Goal: Check status: Check status

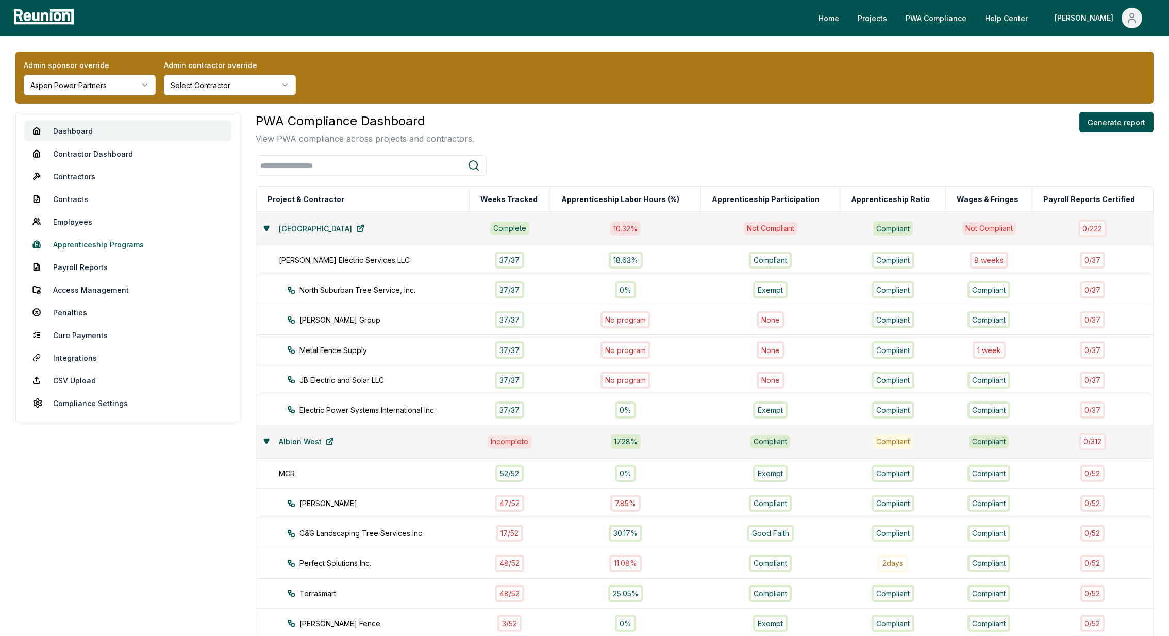
click at [74, 242] on link "Apprenticeship Programs" at bounding box center [127, 244] width 207 height 21
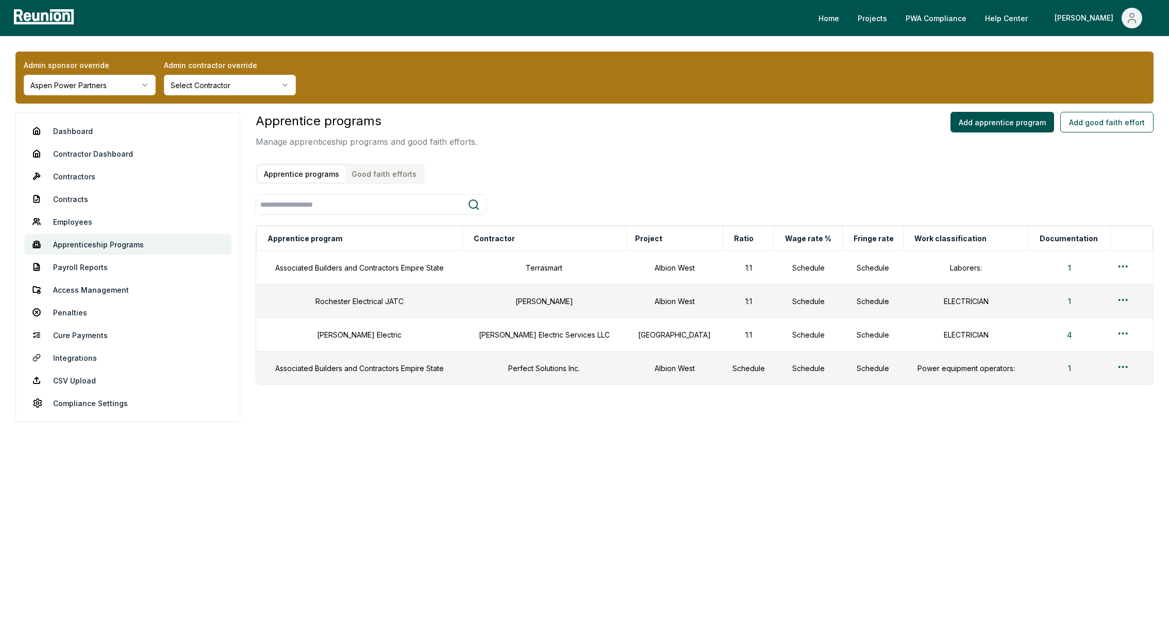
click at [413, 177] on button "Good faith efforts" at bounding box center [383, 173] width 77 height 17
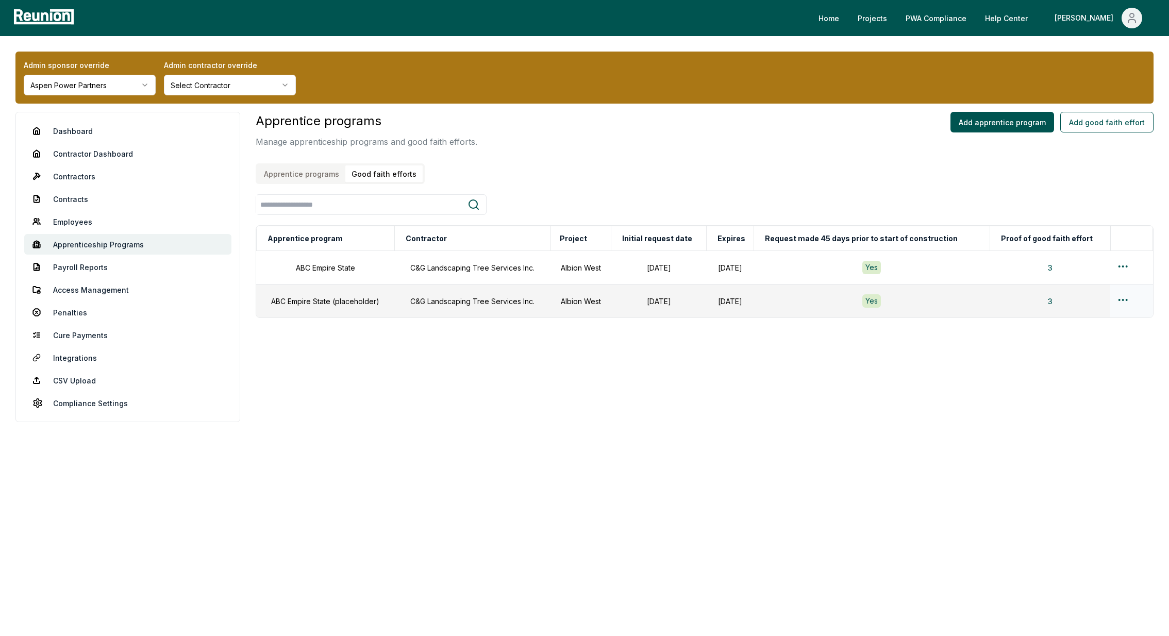
click at [1124, 300] on html "Please visit us on your desktop We're working on making our marketplace mobile-…" at bounding box center [584, 318] width 1169 height 636
click at [1077, 336] on div "Edit" at bounding box center [1111, 339] width 98 height 17
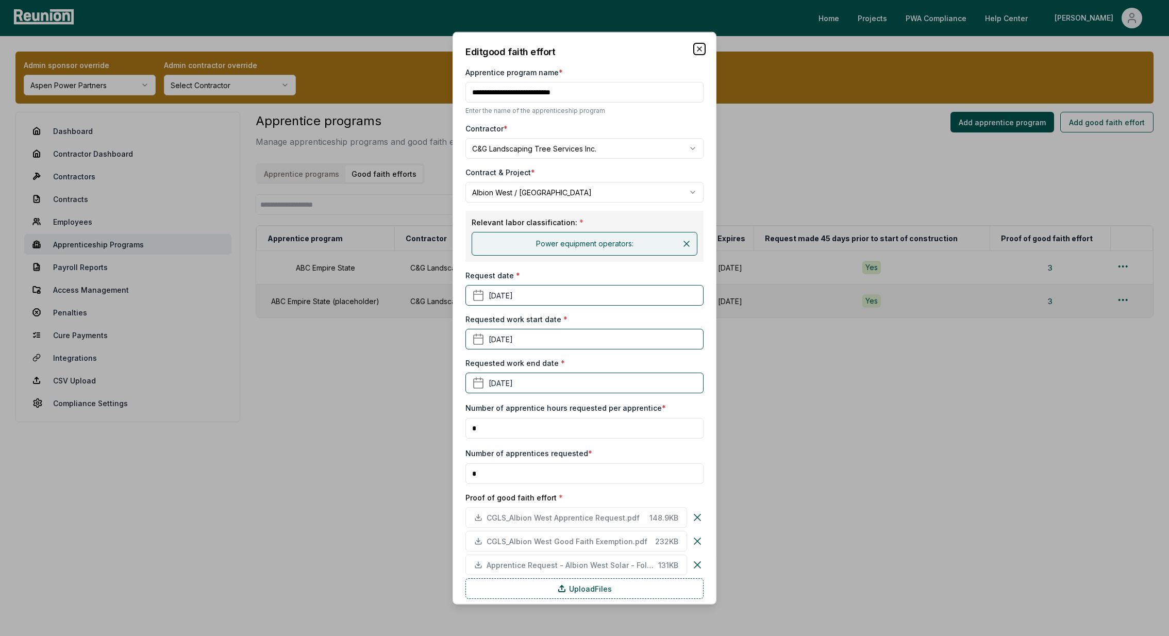
click at [697, 48] on icon "button" at bounding box center [699, 49] width 8 height 8
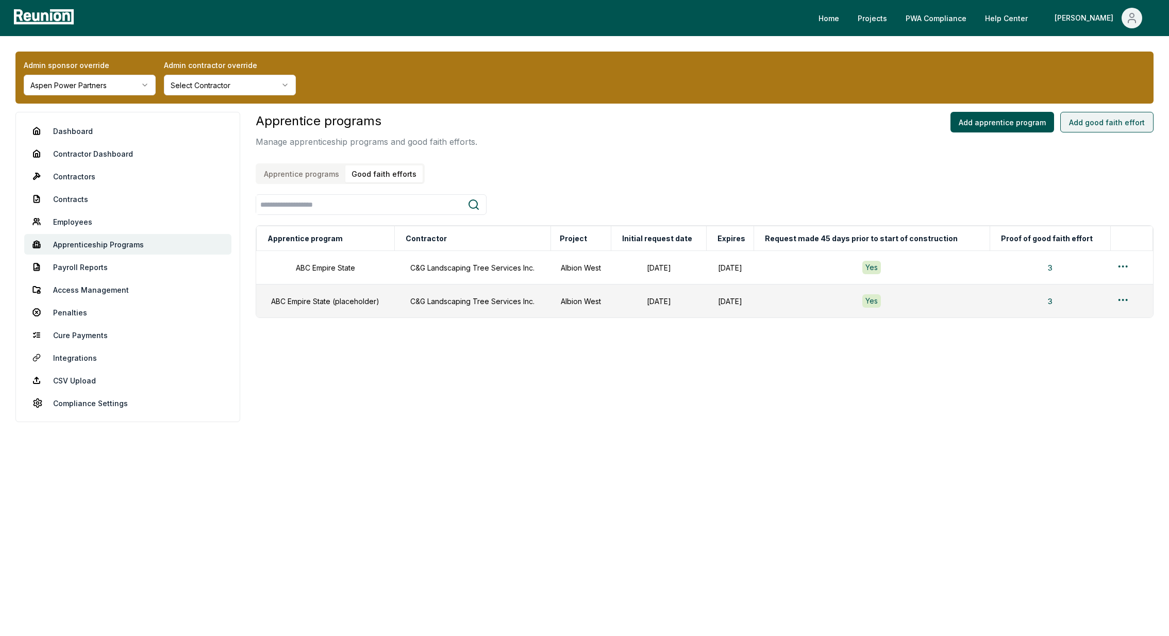
click at [1138, 120] on button "Add good faith effort" at bounding box center [1106, 122] width 93 height 21
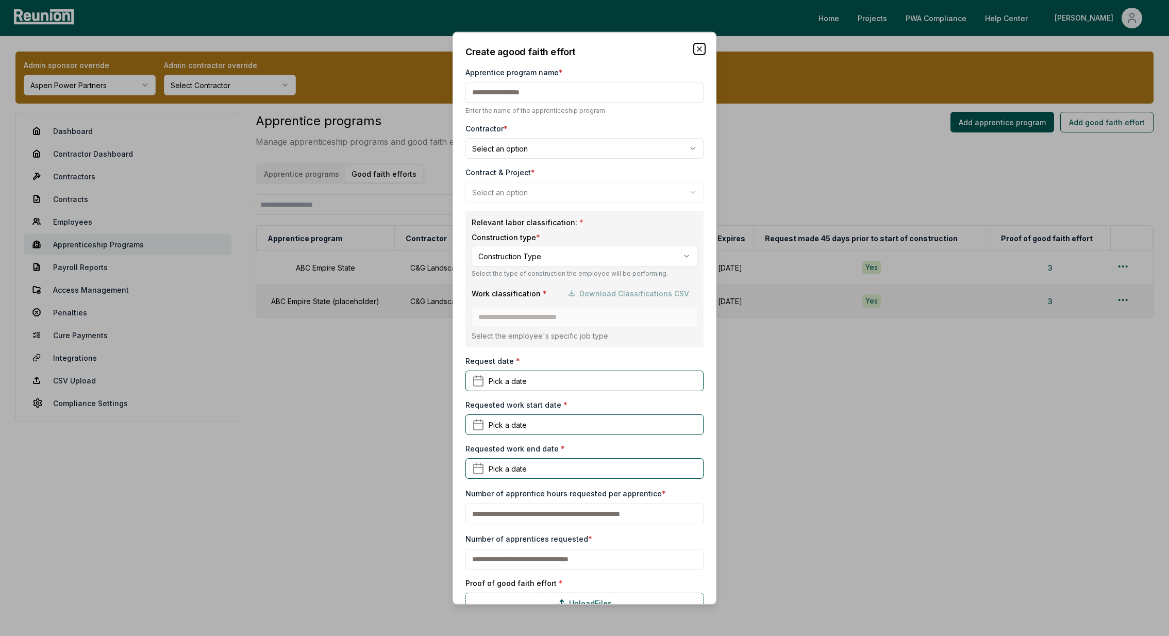
click at [699, 48] on icon "button" at bounding box center [699, 49] width 4 height 4
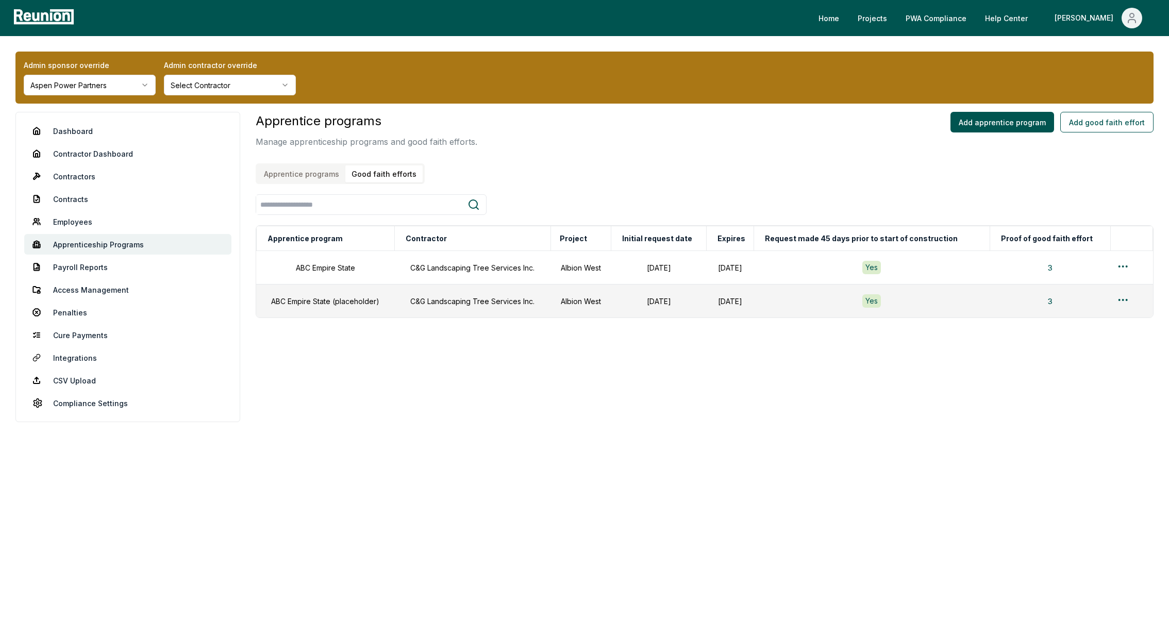
click at [60, 87] on html "Please visit us on your desktop We're working on making our marketplace mobile-…" at bounding box center [584, 318] width 1169 height 636
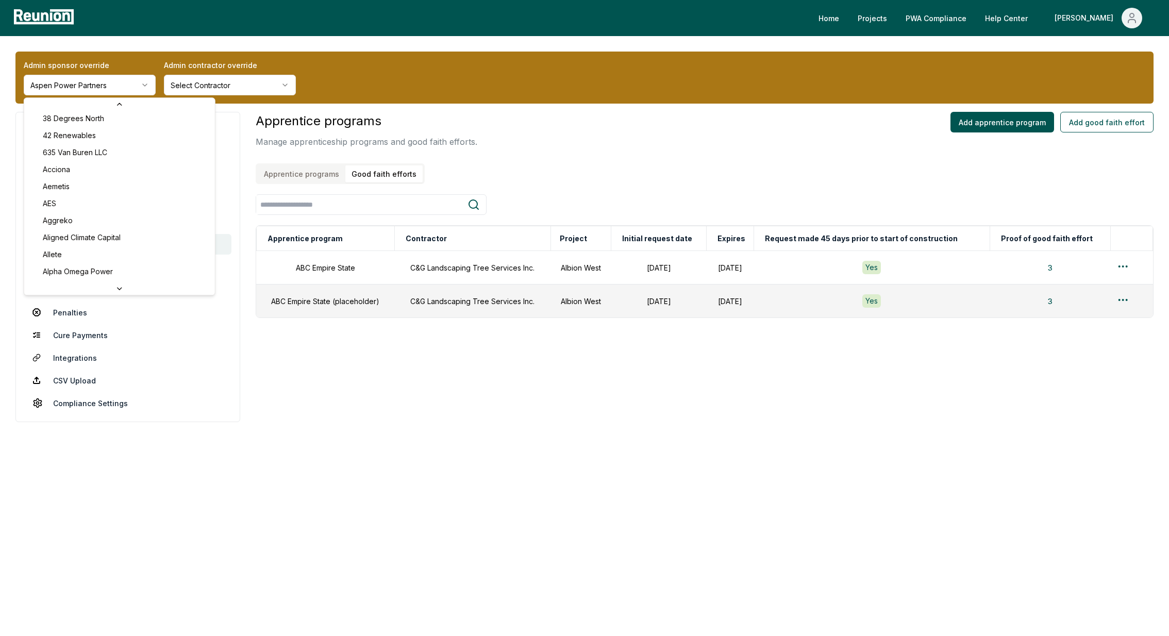
scroll to position [17, 0]
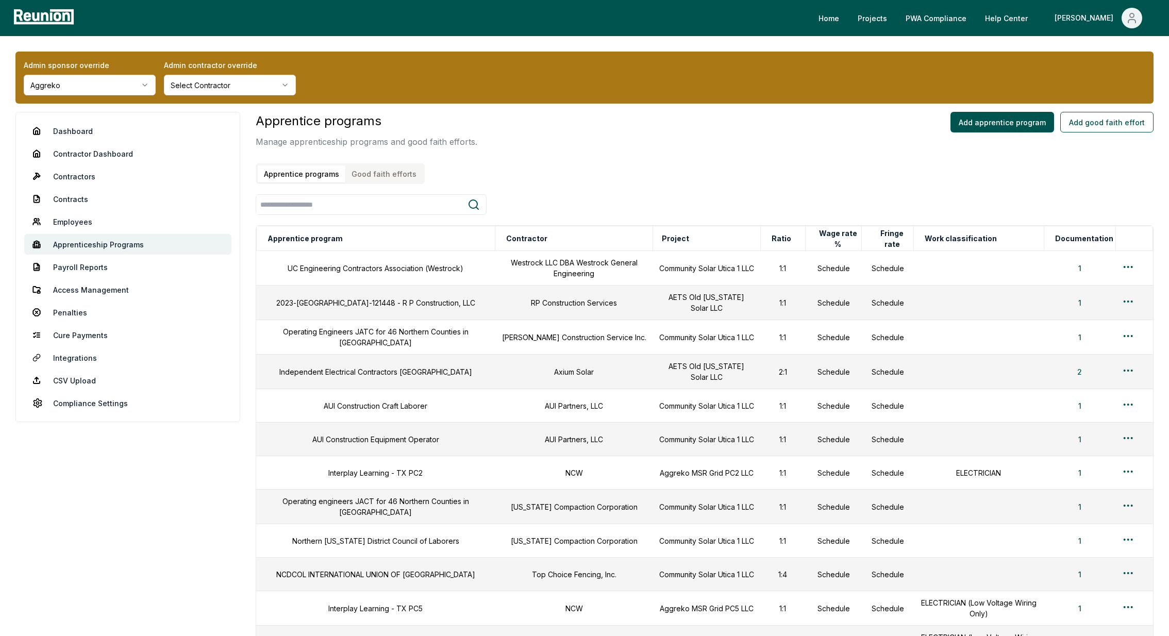
click at [382, 173] on button "Good faith efforts" at bounding box center [383, 173] width 77 height 17
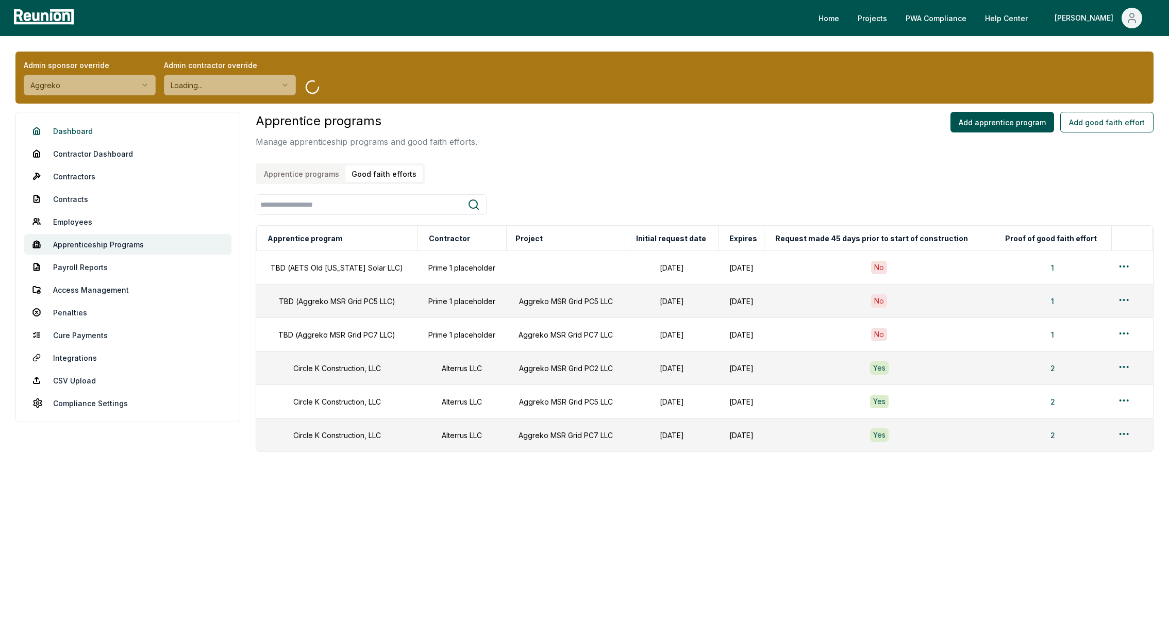
click at [60, 135] on link "Dashboard" at bounding box center [127, 131] width 207 height 21
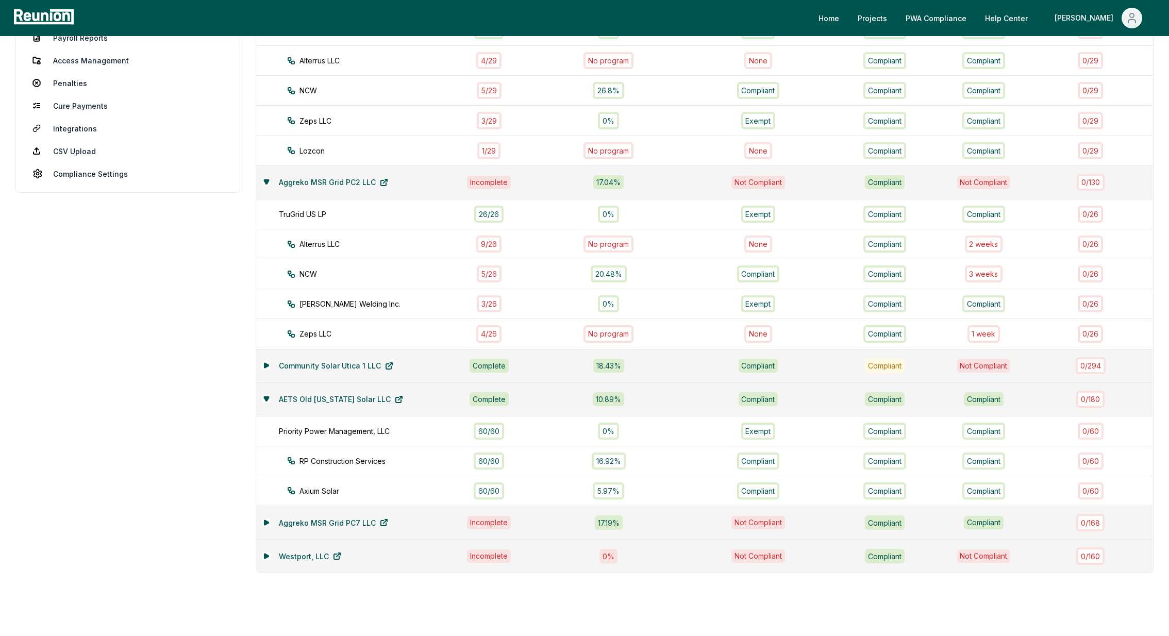
scroll to position [258, 0]
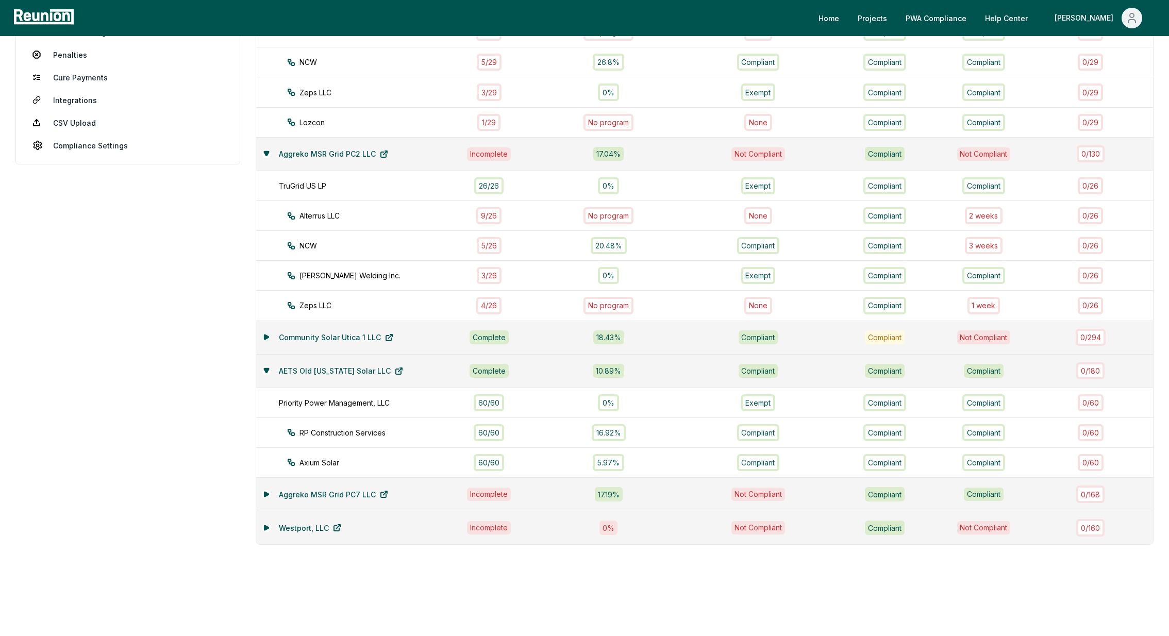
click at [262, 334] on button at bounding box center [266, 337] width 8 height 8
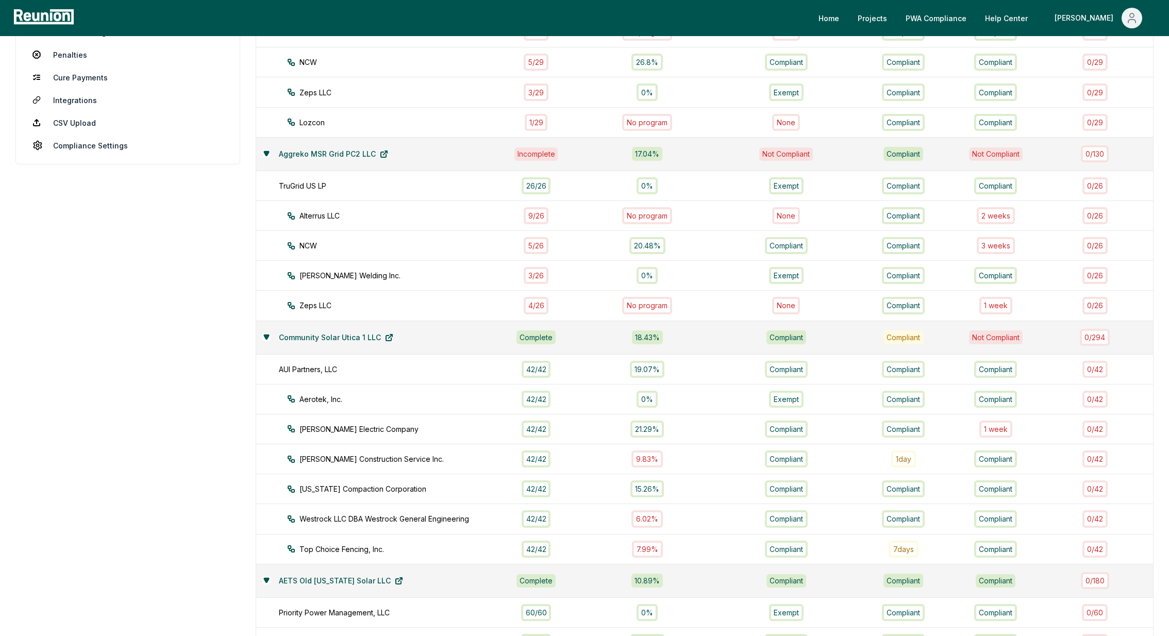
scroll to position [465, 0]
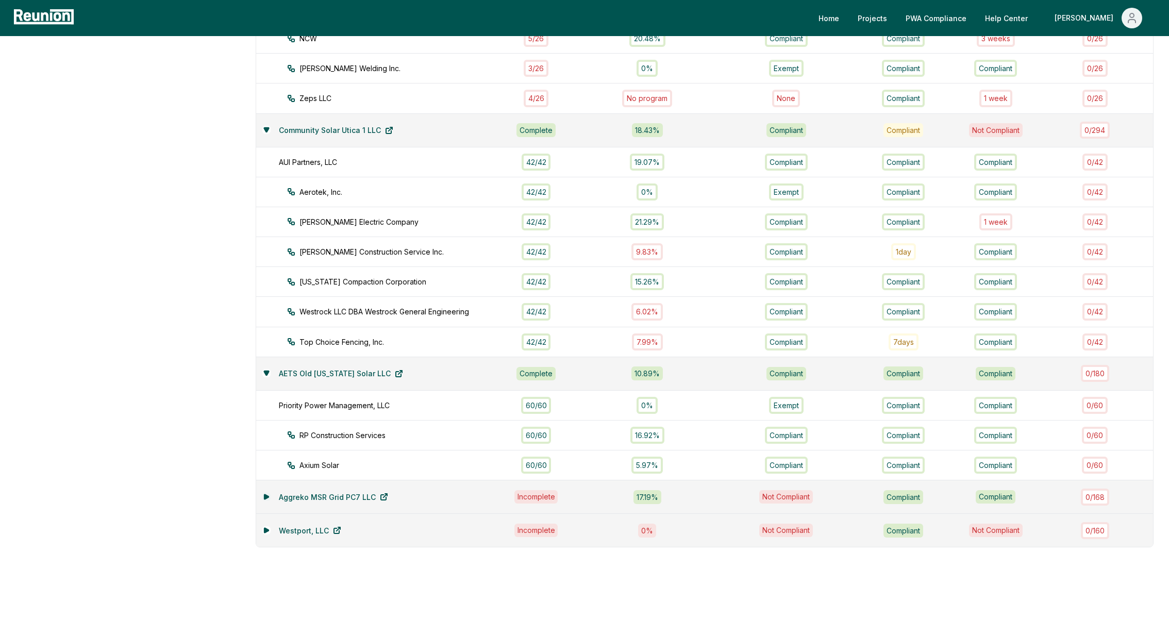
click at [265, 494] on icon at bounding box center [266, 496] width 4 height 5
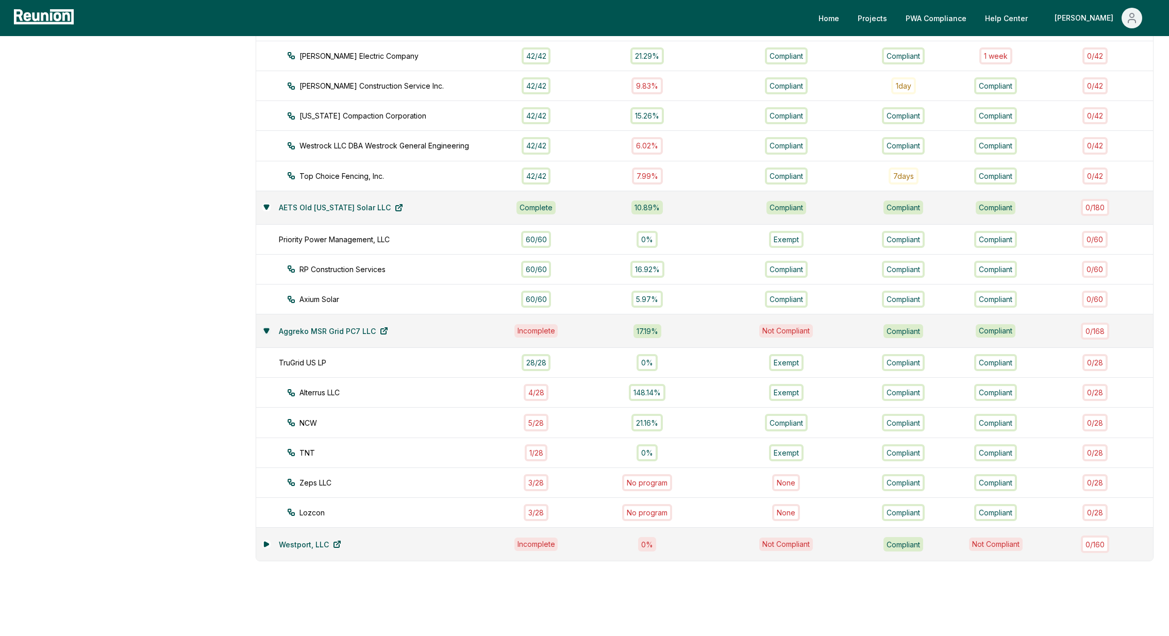
scroll to position [642, 0]
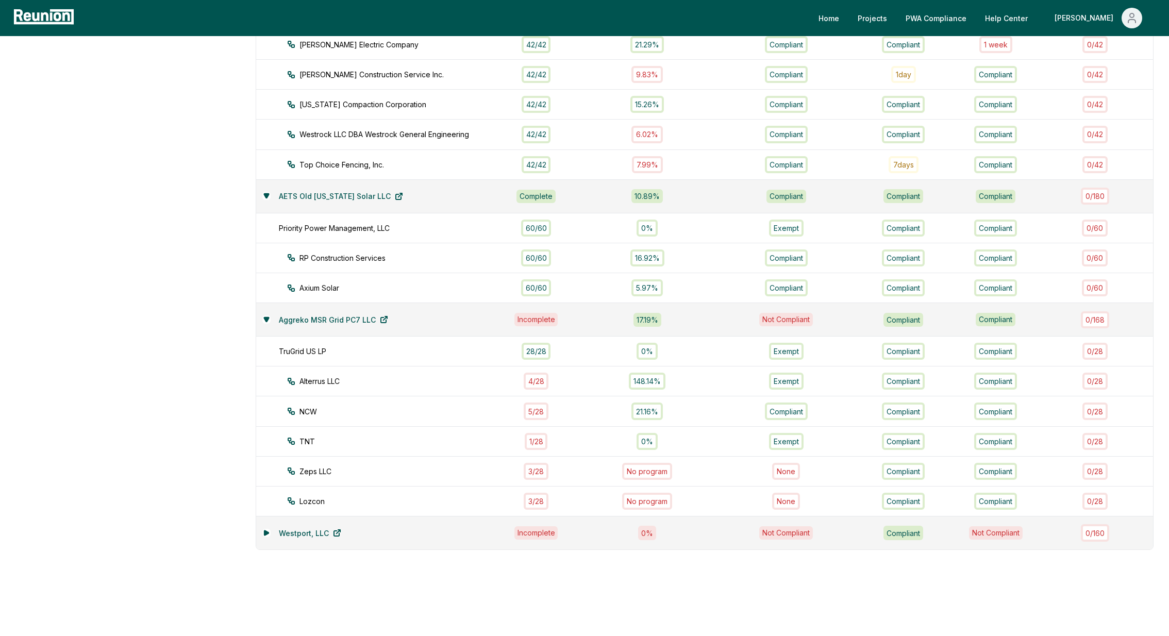
click at [262, 526] on div "Westport, LLC" at bounding box center [376, 533] width 229 height 21
click at [268, 530] on icon at bounding box center [266, 533] width 6 height 6
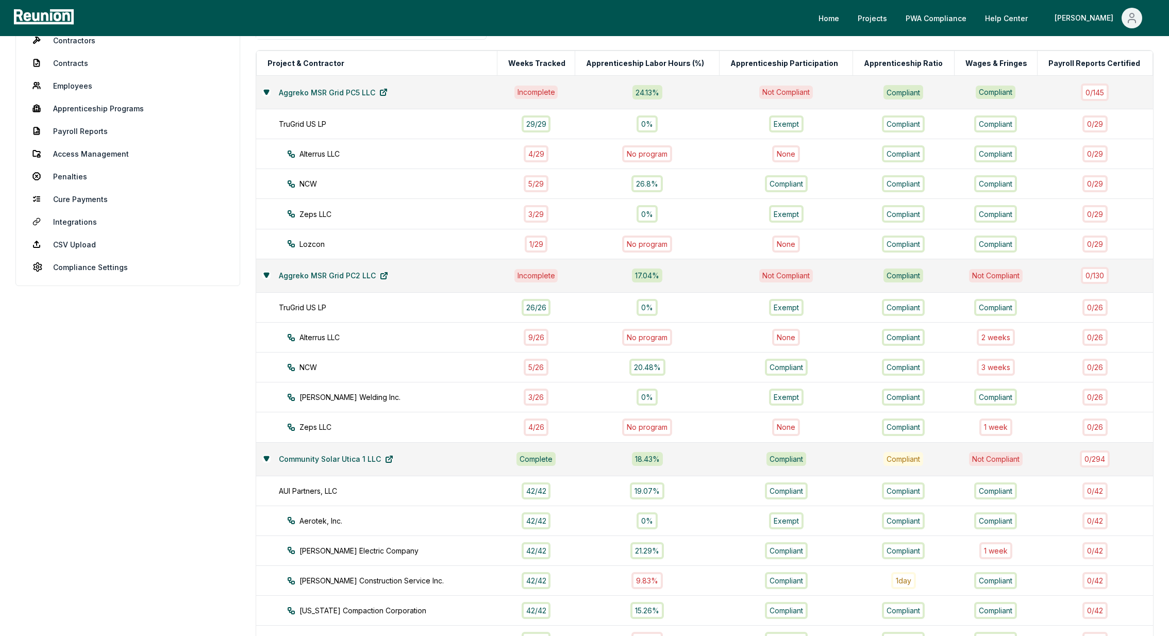
scroll to position [138, 0]
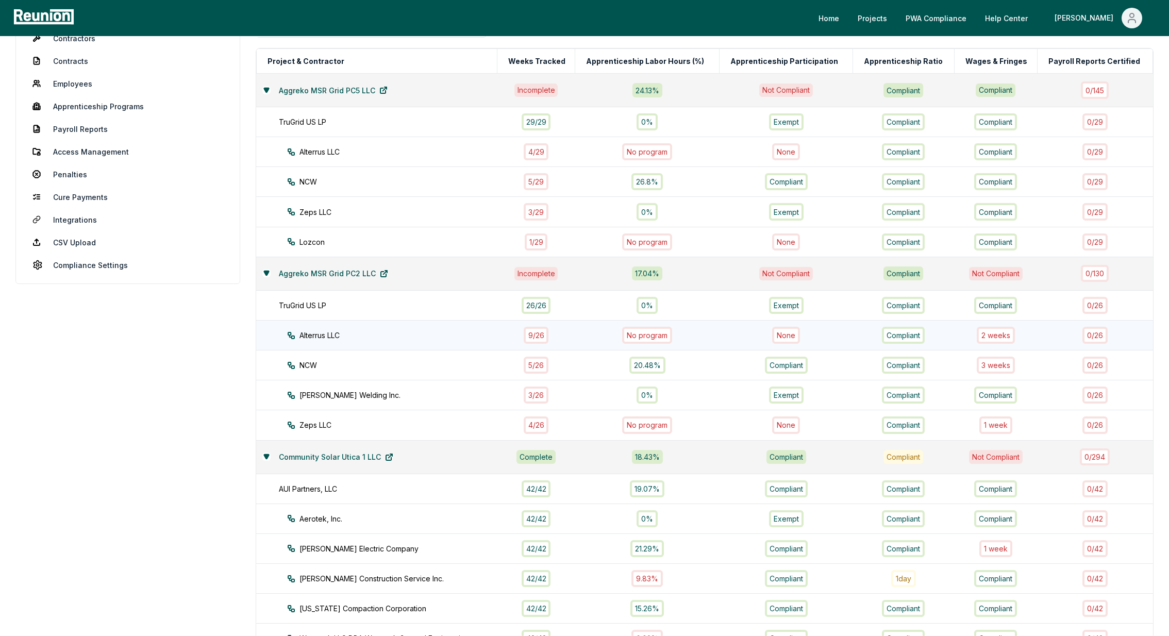
click at [1001, 332] on div "2 week s" at bounding box center [996, 335] width 38 height 17
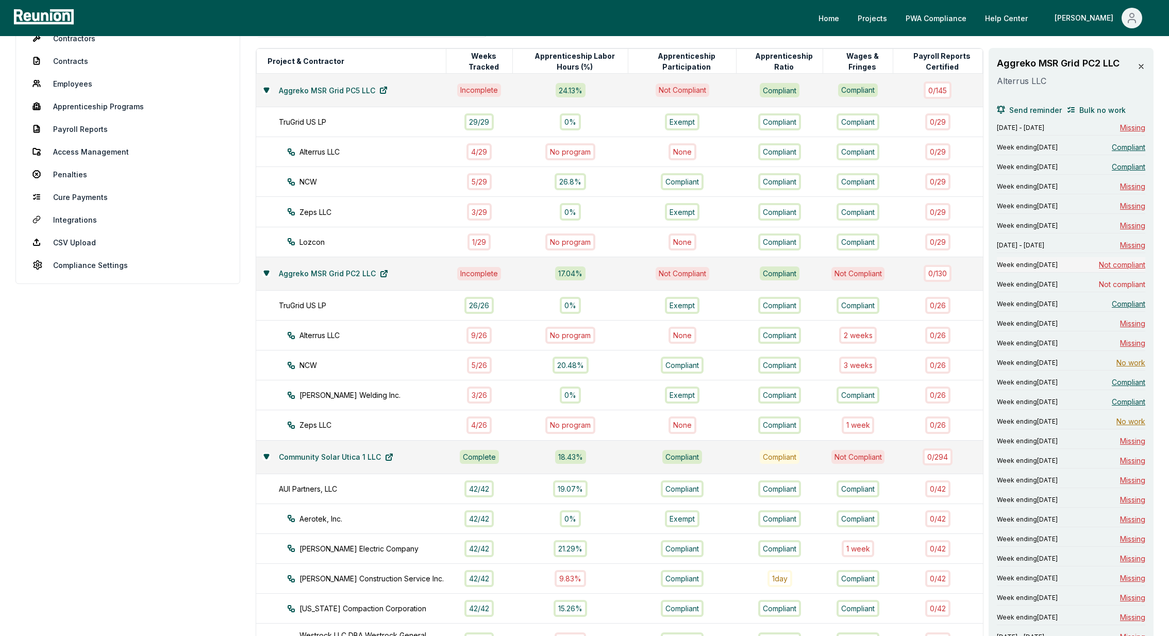
click at [1120, 267] on span "Not compliant" at bounding box center [1122, 264] width 46 height 11
click at [1120, 283] on span "Not compliant" at bounding box center [1122, 284] width 46 height 11
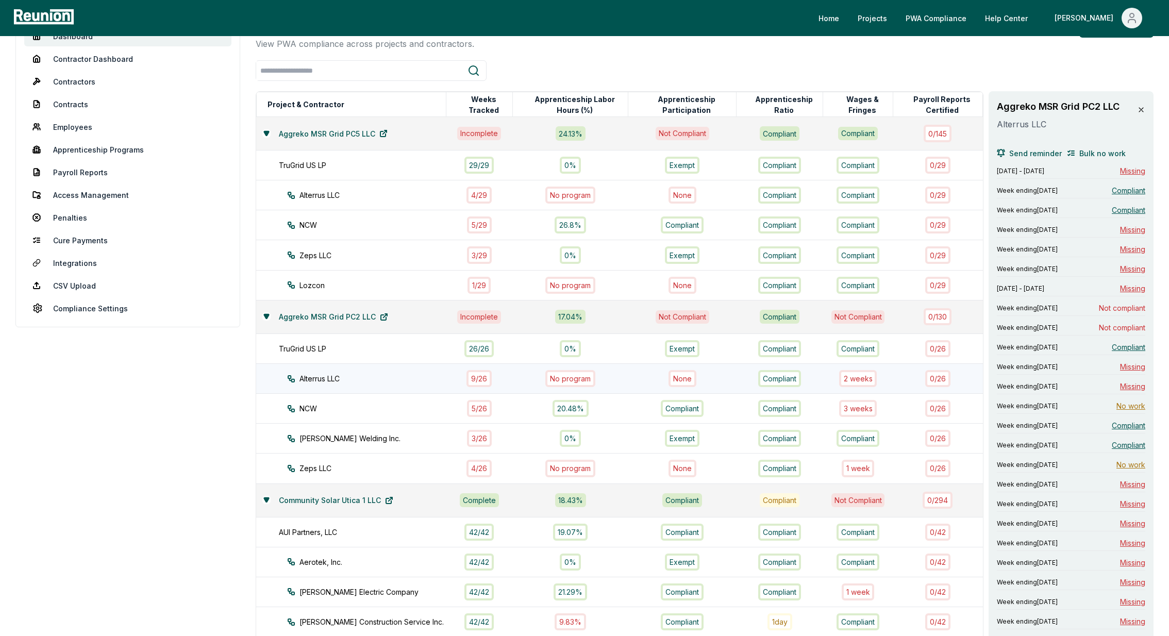
scroll to position [79, 0]
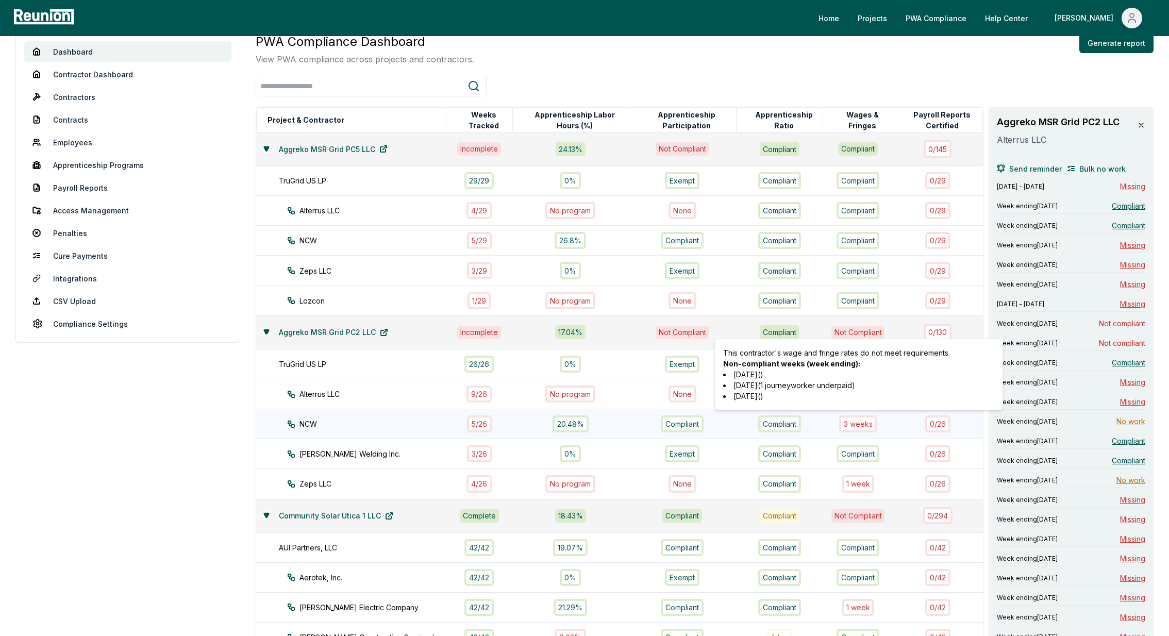
click at [859, 421] on div "3 week s" at bounding box center [858, 423] width 38 height 17
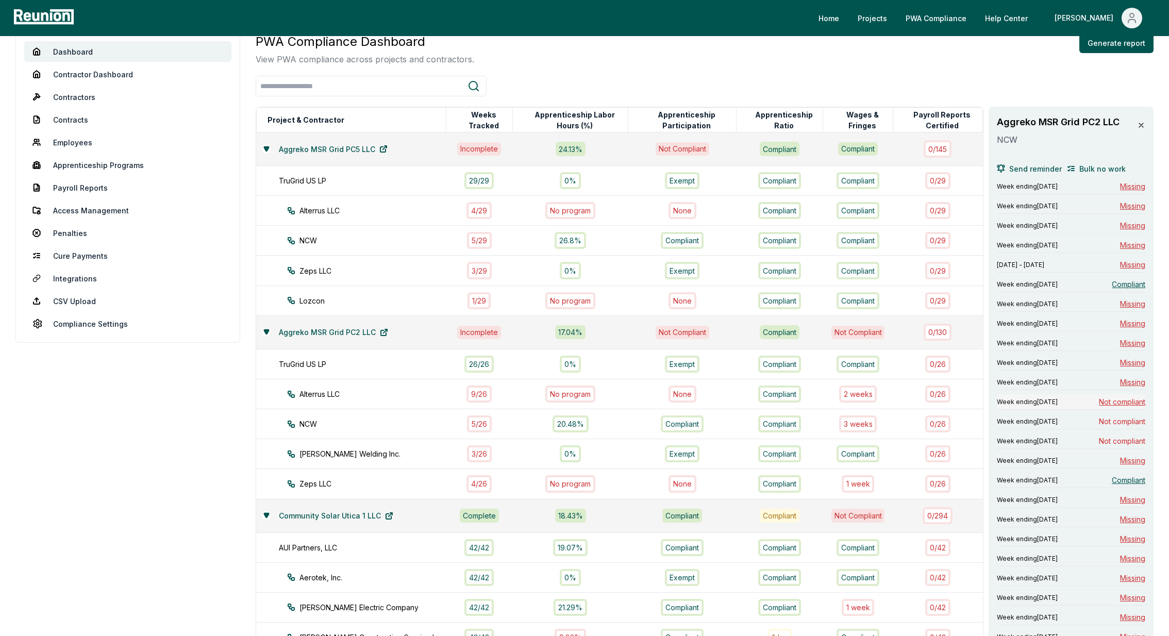
click at [1121, 399] on span "Not compliant" at bounding box center [1122, 401] width 46 height 11
click at [1121, 417] on span "Not compliant" at bounding box center [1122, 421] width 46 height 11
click at [1113, 445] on div "Week ending May 18, 2025 Not compliant" at bounding box center [1071, 441] width 148 height 15
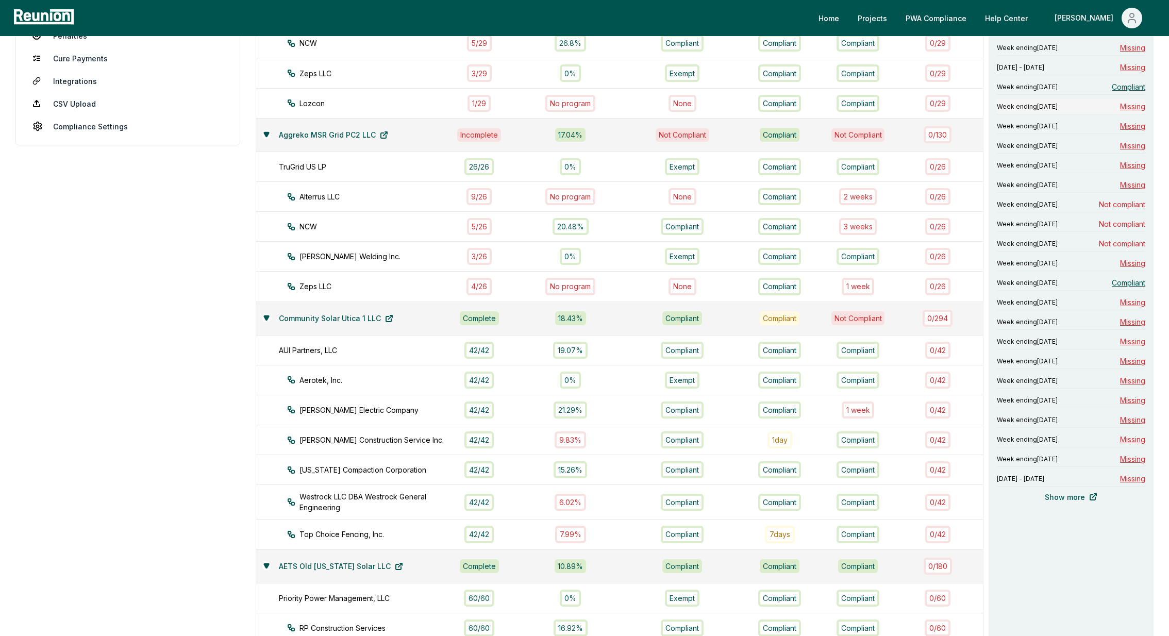
scroll to position [389, 0]
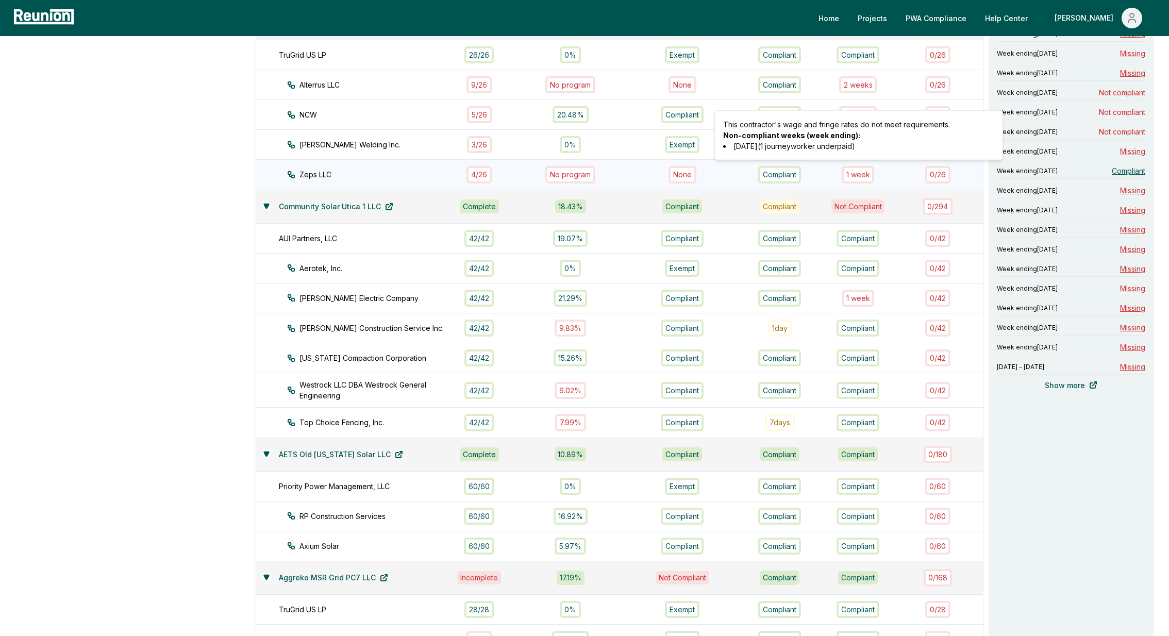
click at [861, 173] on div "1 week" at bounding box center [858, 174] width 33 height 17
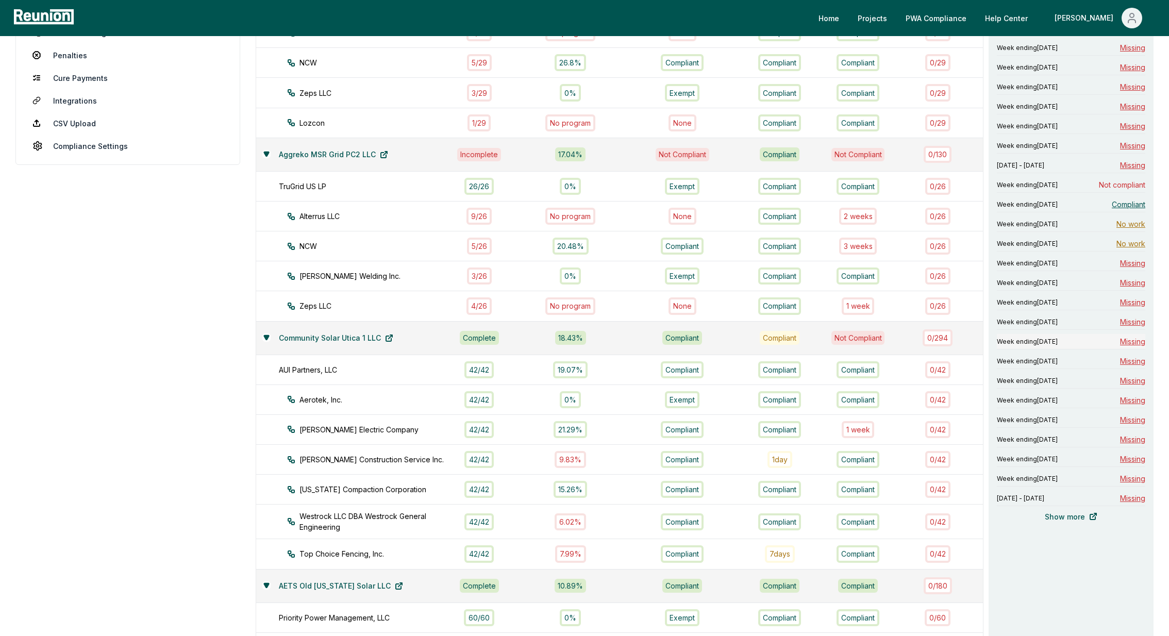
scroll to position [249, 0]
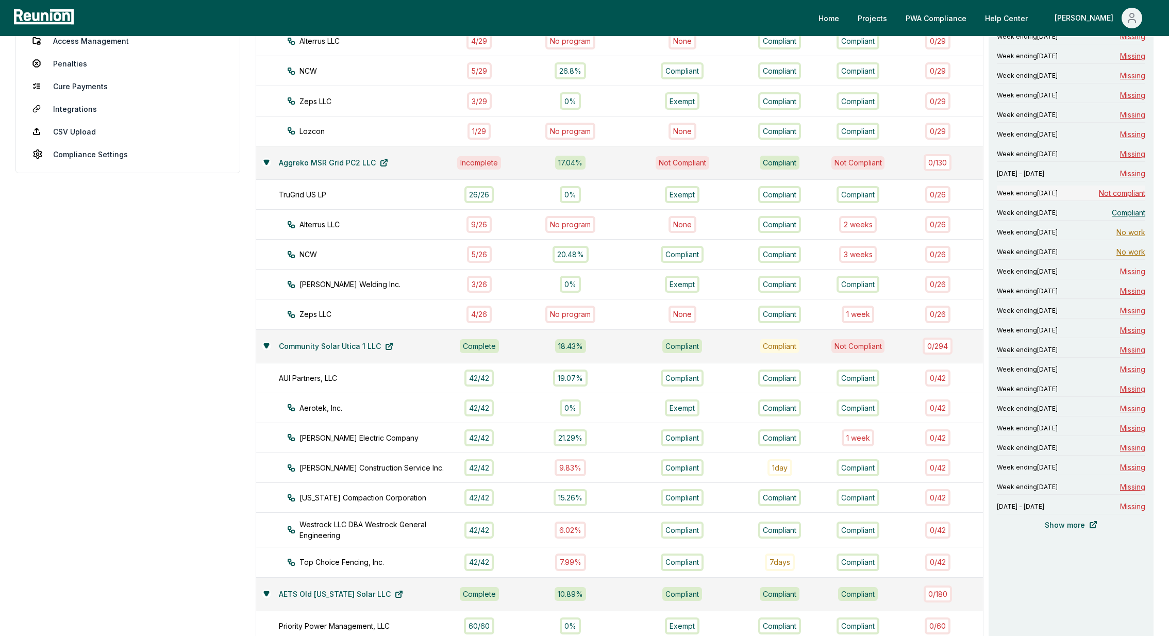
click at [1118, 192] on span "Not compliant" at bounding box center [1122, 193] width 46 height 11
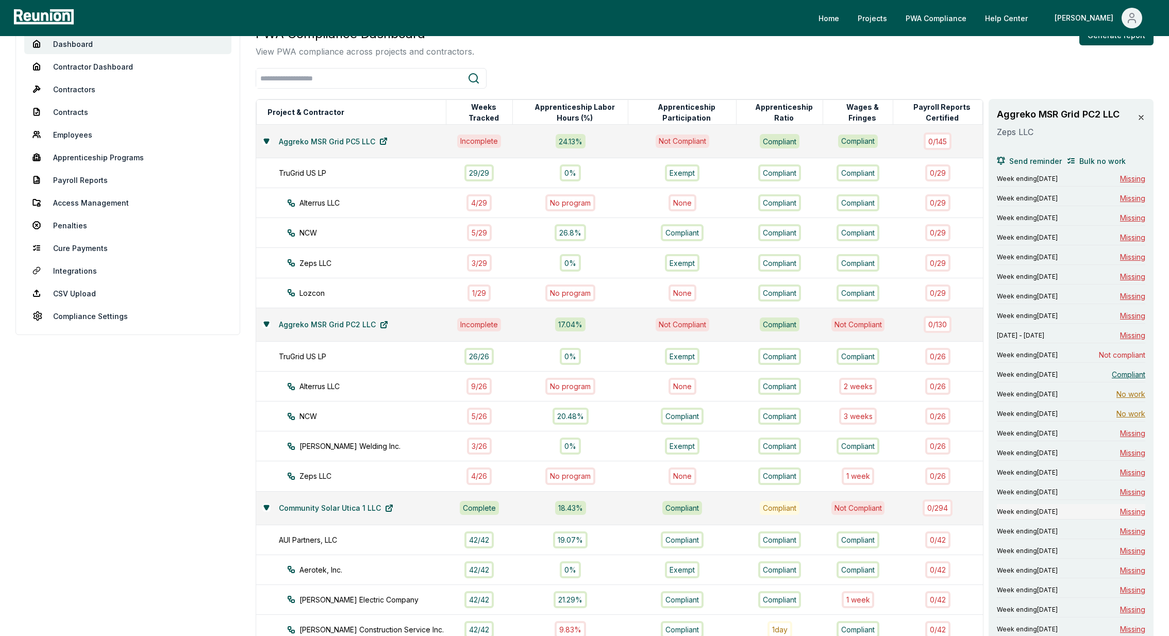
scroll to position [95, 0]
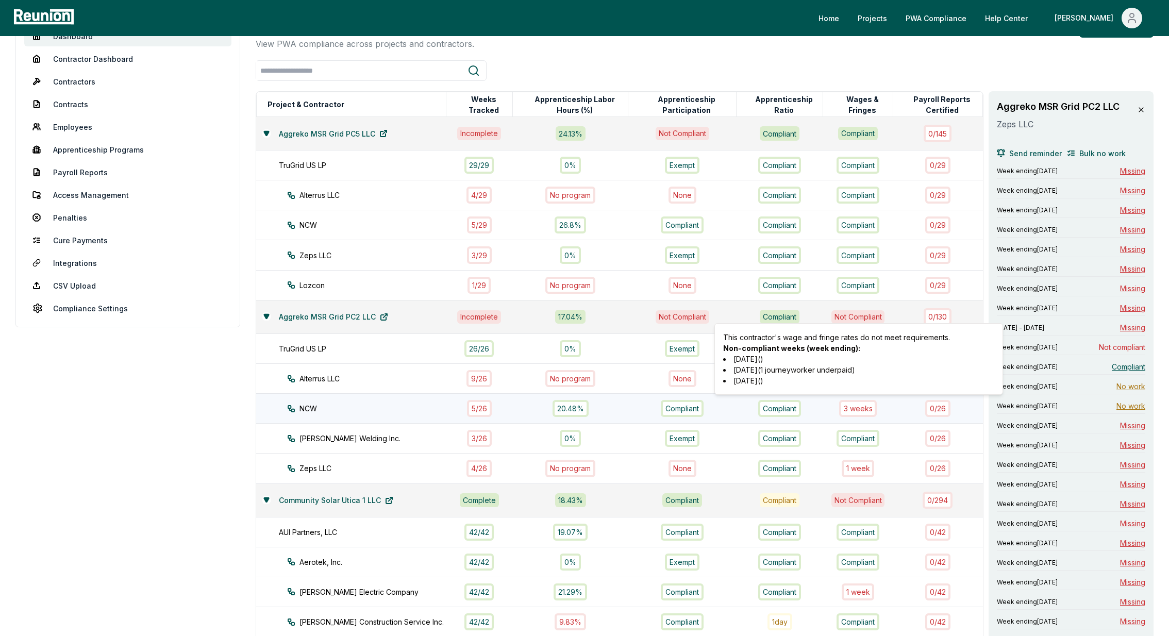
click at [858, 406] on div "3 week s" at bounding box center [858, 408] width 38 height 17
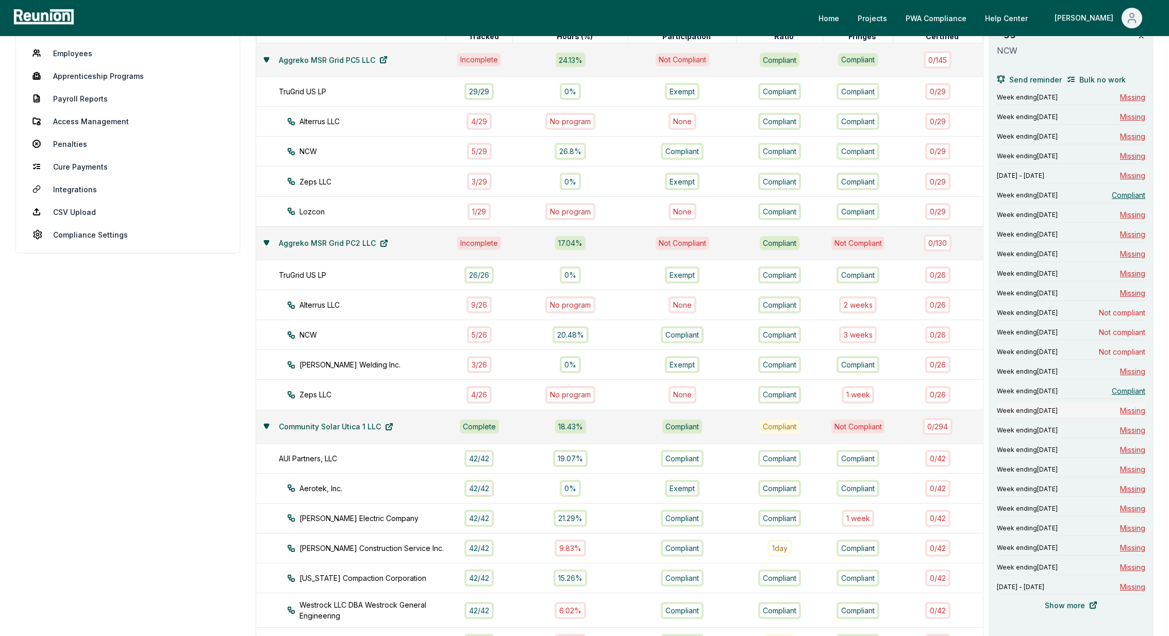
scroll to position [167, 0]
click at [858, 396] on div "1 week" at bounding box center [858, 396] width 33 height 17
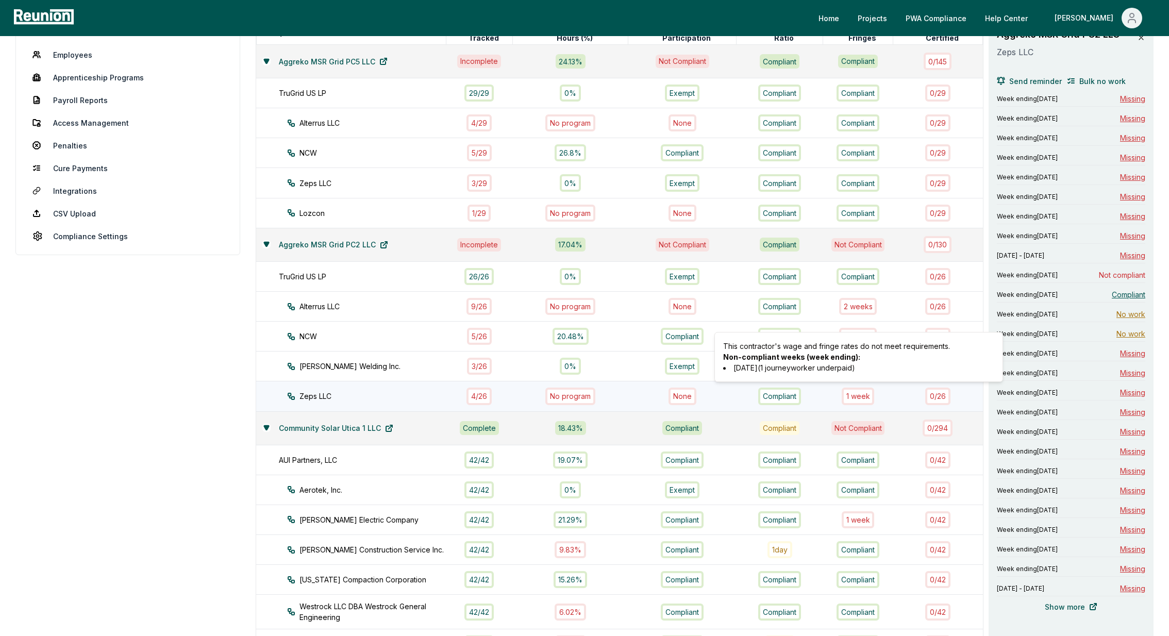
click at [864, 332] on div "This contractor's wage and fringe rates do not meet requirements. Non-compliant…" at bounding box center [858, 357] width 289 height 50
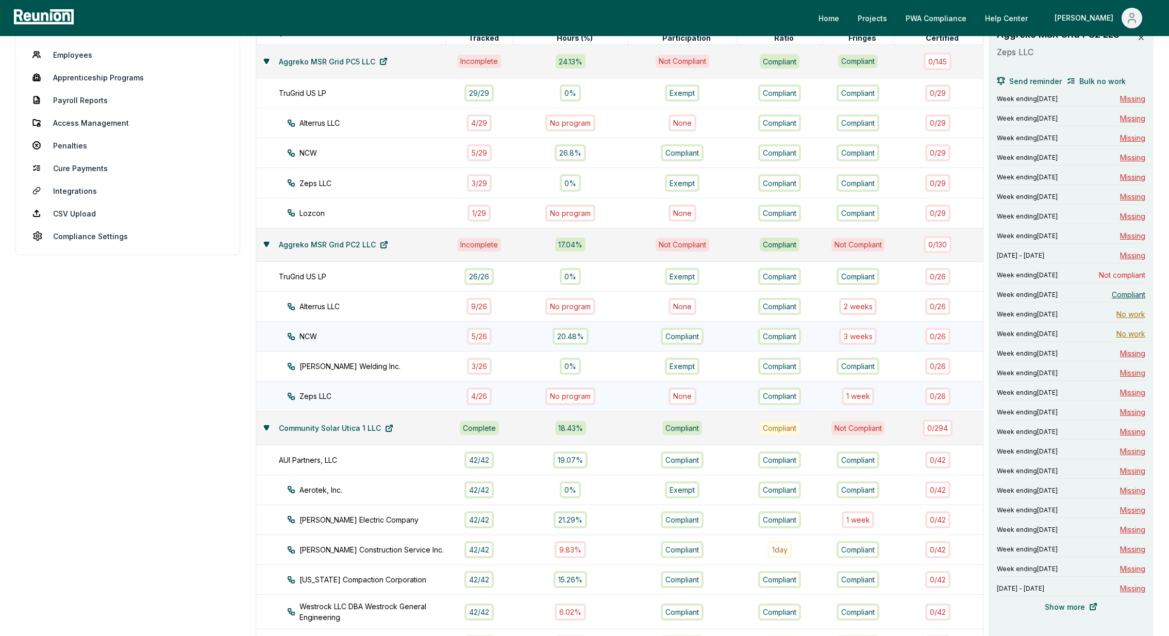
click at [874, 331] on div "3 week s" at bounding box center [858, 336] width 38 height 17
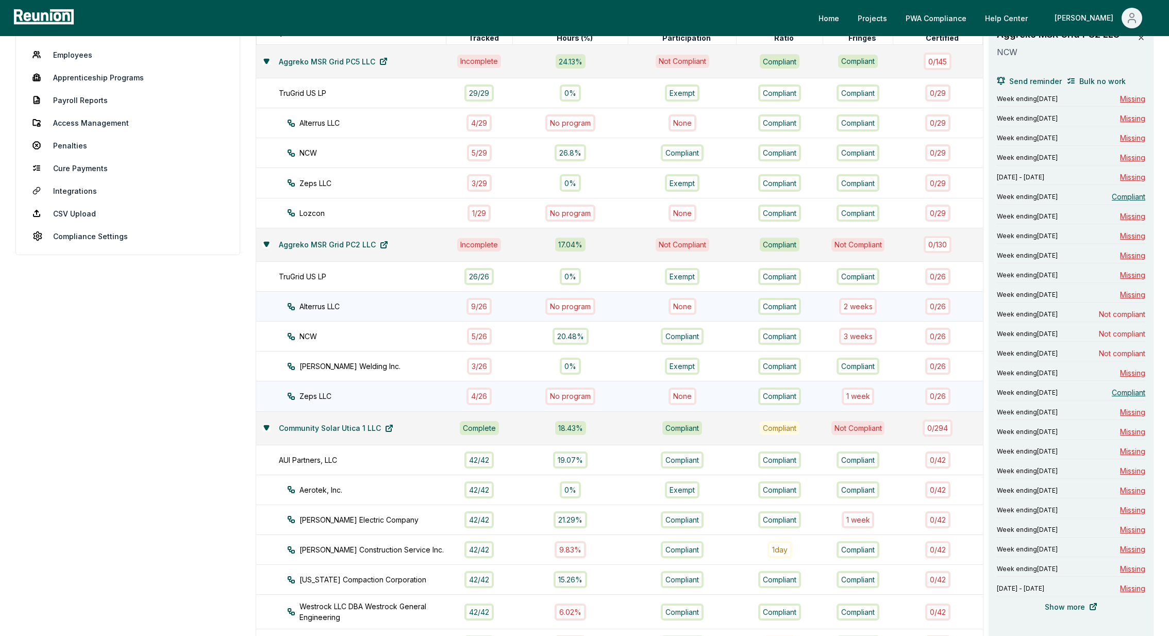
click at [858, 300] on div "2 week s" at bounding box center [858, 306] width 38 height 17
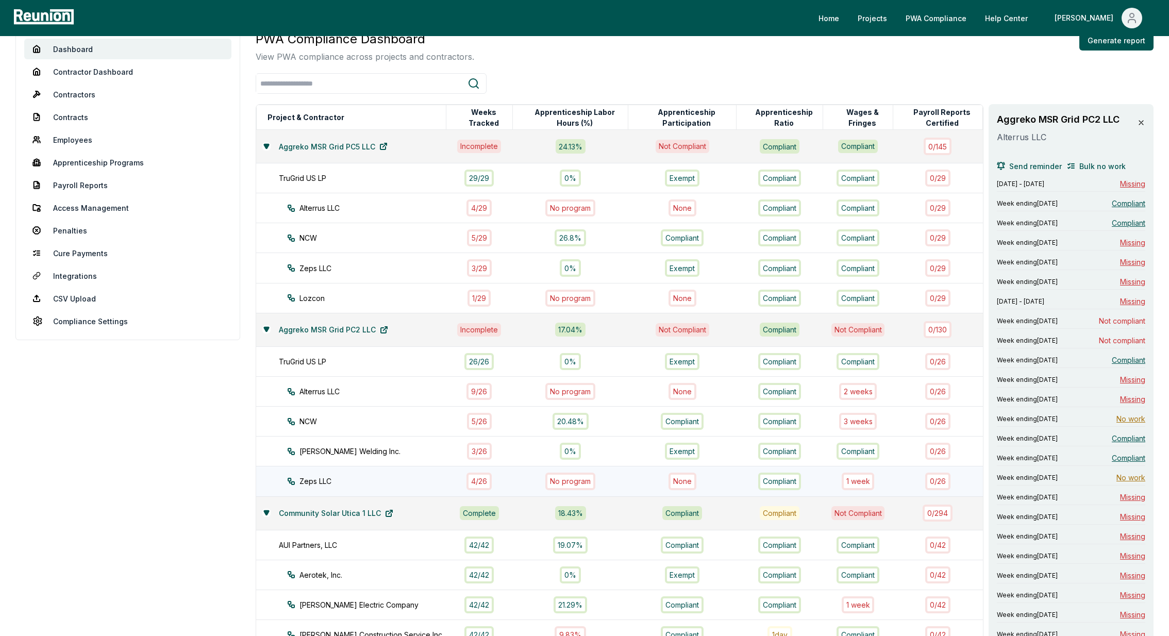
scroll to position [0, 0]
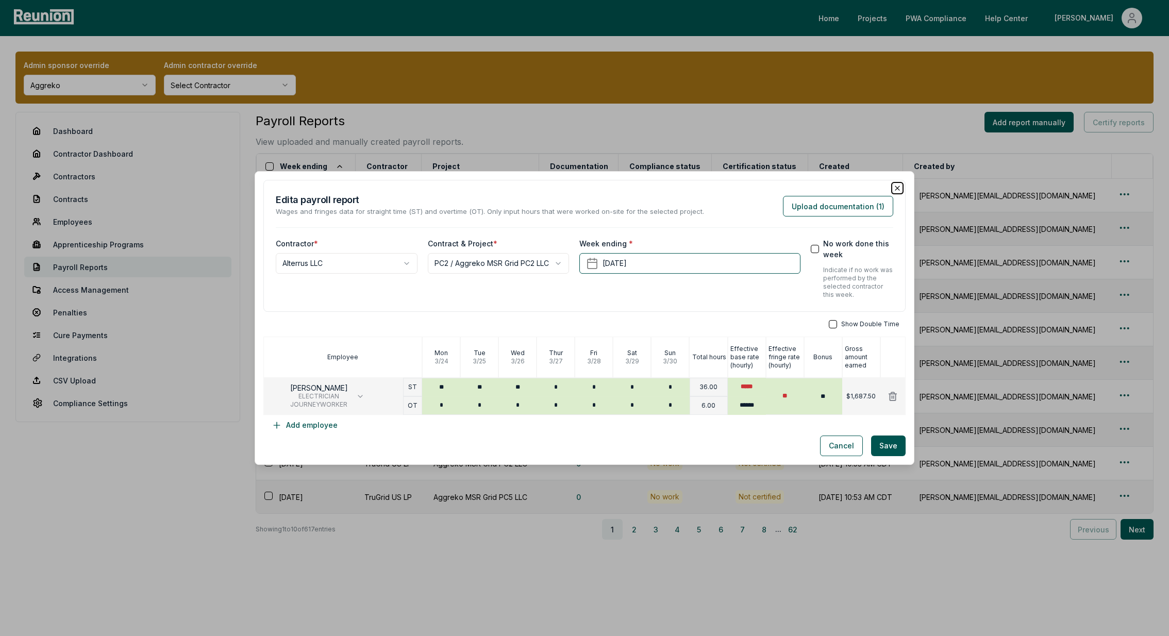
click at [897, 188] on icon "button" at bounding box center [897, 188] width 4 height 4
